Goal: Communication & Community: Ask a question

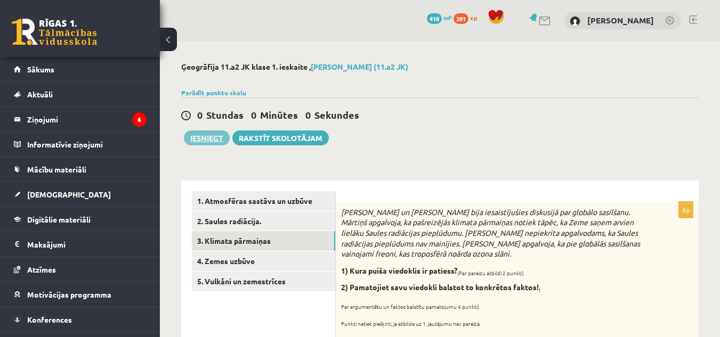
click at [209, 135] on button "Iesniegt" at bounding box center [207, 138] width 46 height 15
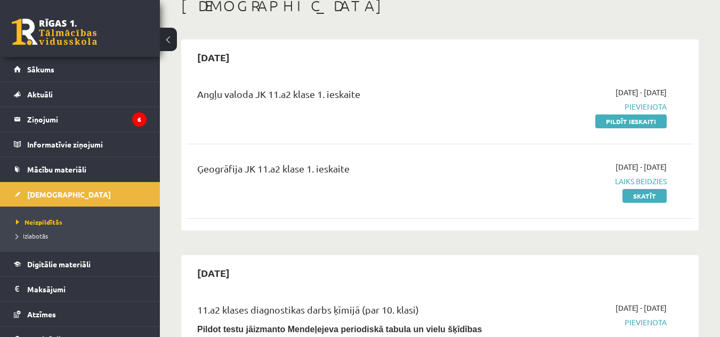
scroll to position [66, 0]
click at [646, 197] on link "Skatīt" at bounding box center [644, 196] width 44 height 14
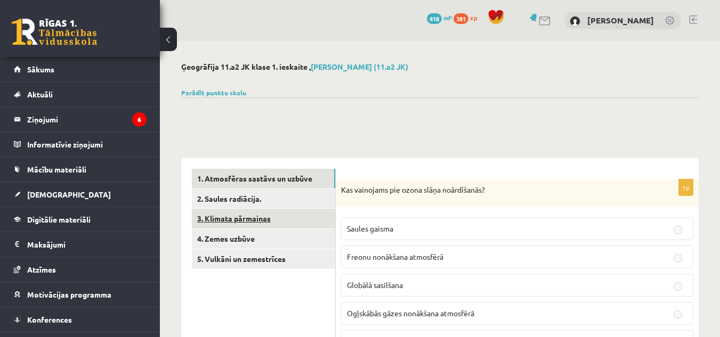
click at [272, 211] on link "3. Klimata pārmaiņas" at bounding box center [263, 219] width 143 height 20
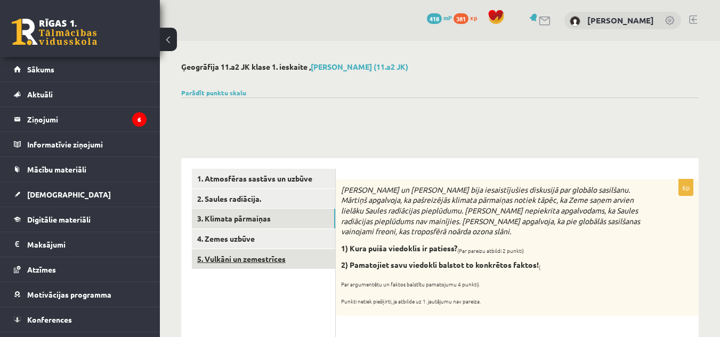
click at [221, 259] on link "5. Vulkāni un zemestrīces" at bounding box center [263, 259] width 143 height 20
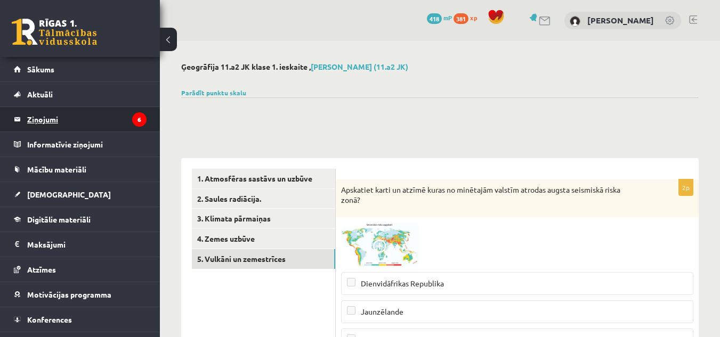
click at [48, 121] on legend "Ziņojumi 6" at bounding box center [86, 119] width 119 height 25
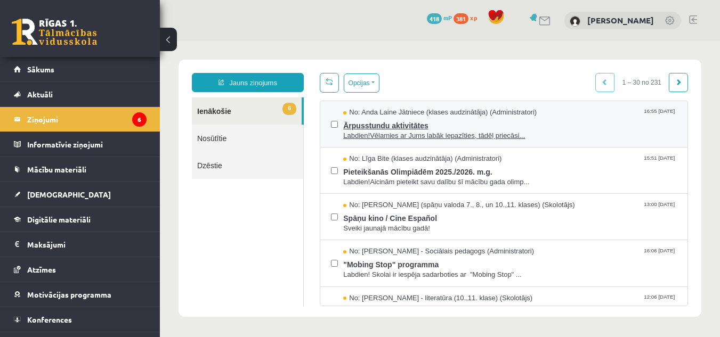
click at [379, 121] on span "Ārpusstundu aktivitātes" at bounding box center [510, 124] width 334 height 13
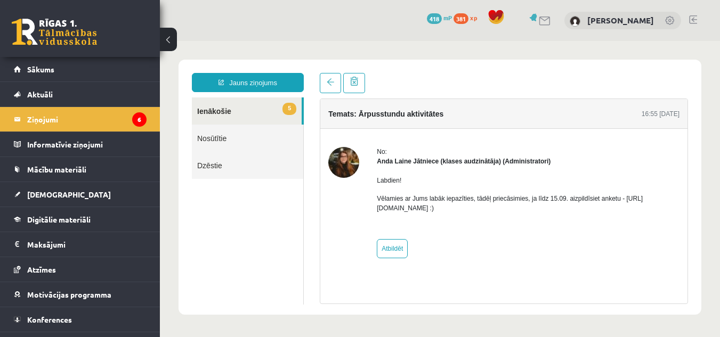
click at [453, 214] on div "Labdien! Vēlamies ar Jums labāk iepazīties, tādēļ priecāsimies, ja līdz 15.09. …" at bounding box center [528, 198] width 303 height 65
click at [258, 109] on link "5 Ienākošie" at bounding box center [247, 111] width 110 height 27
click at [132, 110] on legend "Ziņojumi 6" at bounding box center [86, 119] width 119 height 25
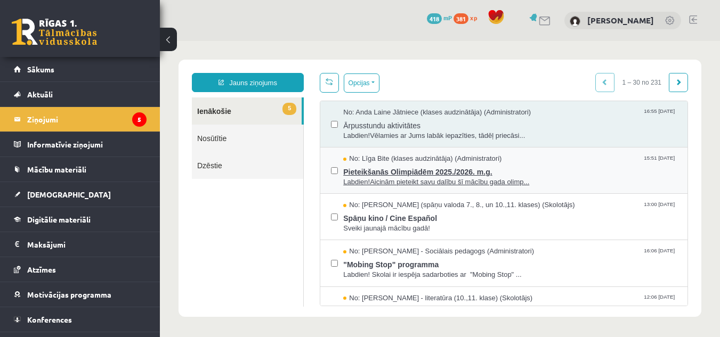
scroll to position [0, 0]
click at [469, 172] on span "Pieteikšanās Olimpiādēm 2025./2026. m.g." at bounding box center [510, 170] width 334 height 13
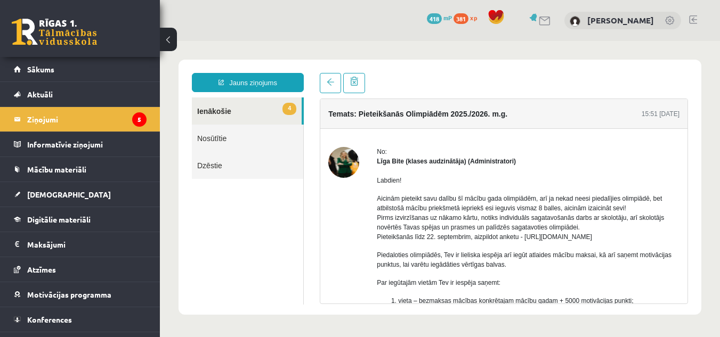
click at [263, 111] on link "4 Ienākošie" at bounding box center [247, 111] width 110 height 27
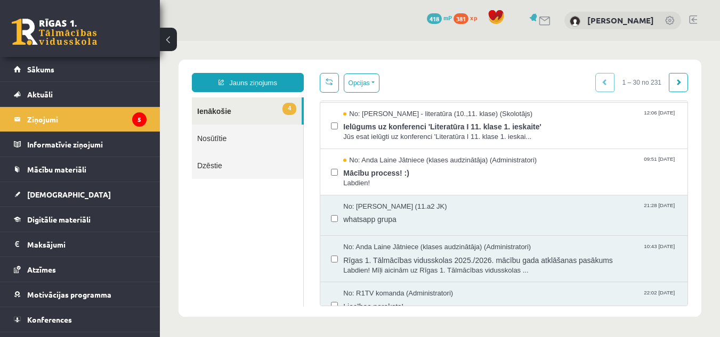
scroll to position [186, 0]
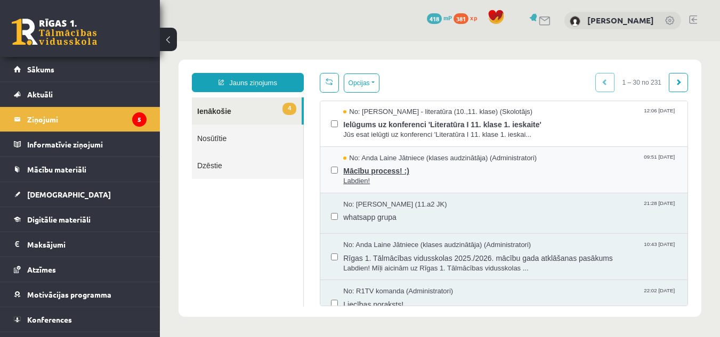
click at [390, 180] on span "Labdien!" at bounding box center [510, 181] width 334 height 10
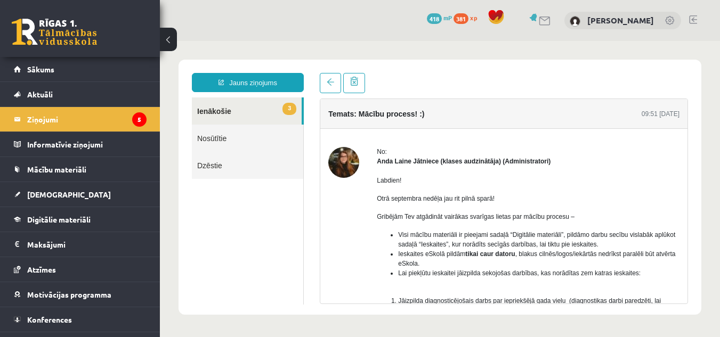
scroll to position [0, 0]
click at [241, 110] on link "3 Ienākošie" at bounding box center [247, 111] width 110 height 27
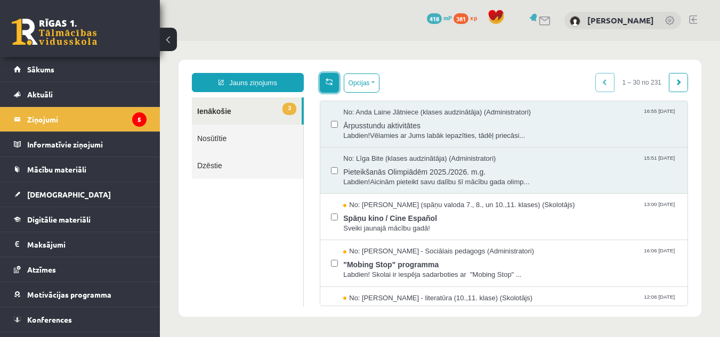
click at [325, 81] on link at bounding box center [329, 83] width 19 height 20
click at [360, 224] on span "Sveiki jaunajā mācību gadā!" at bounding box center [510, 229] width 334 height 10
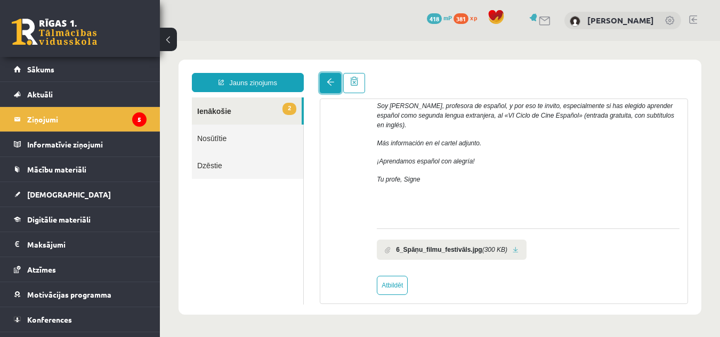
click at [328, 86] on span at bounding box center [330, 81] width 7 height 7
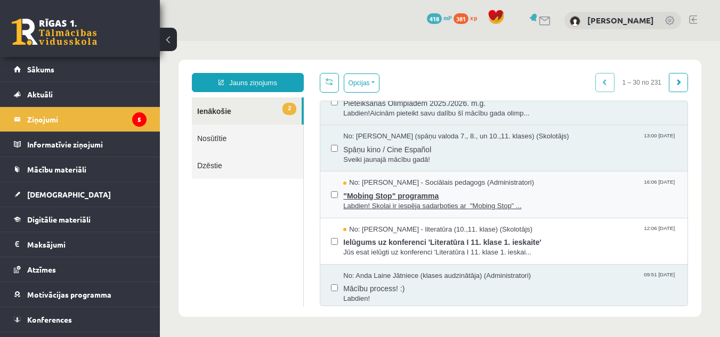
scroll to position [75, 0]
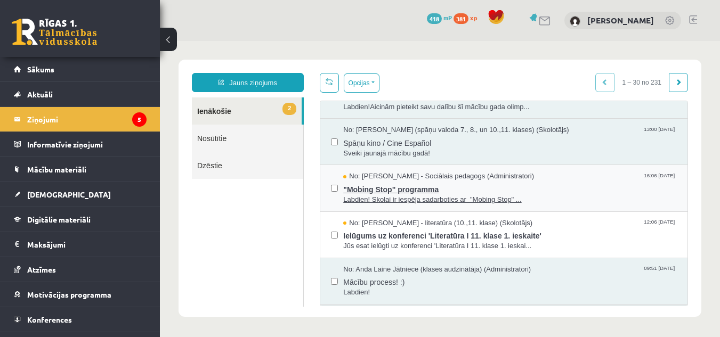
click at [379, 201] on span "Labdien! Skolai ir iespēja sadarboties ar "Mobing Stop" ..." at bounding box center [510, 200] width 334 height 10
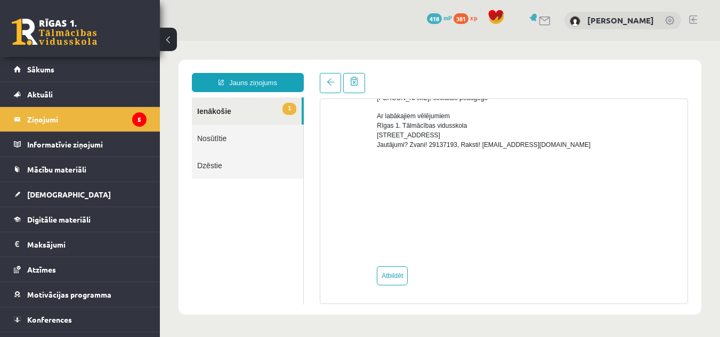
scroll to position [0, 0]
click at [326, 86] on link at bounding box center [330, 83] width 21 height 20
click at [325, 84] on link at bounding box center [330, 83] width 21 height 20
click at [123, 118] on legend "Ziņojumi 5" at bounding box center [86, 119] width 119 height 25
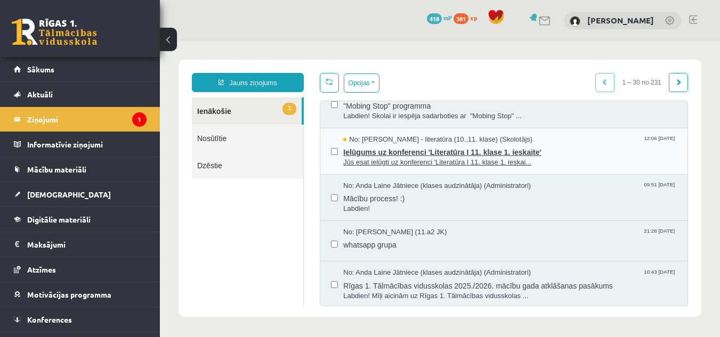
click at [378, 153] on span "Ielūgums uz konferenci 'Literatūra I 11. klase 1. ieskaite'" at bounding box center [510, 150] width 334 height 13
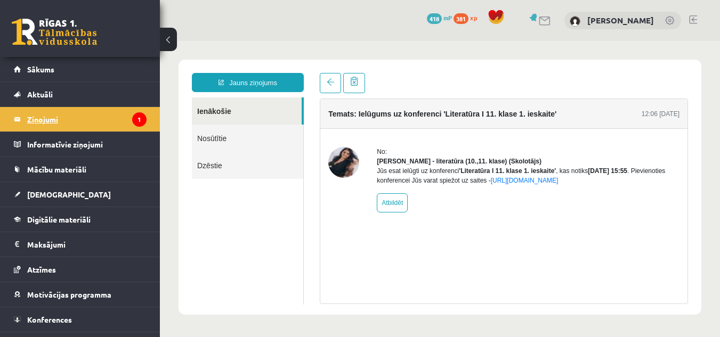
click at [87, 111] on legend "Ziņojumi 1" at bounding box center [86, 119] width 119 height 25
